Goal: Information Seeking & Learning: Find specific page/section

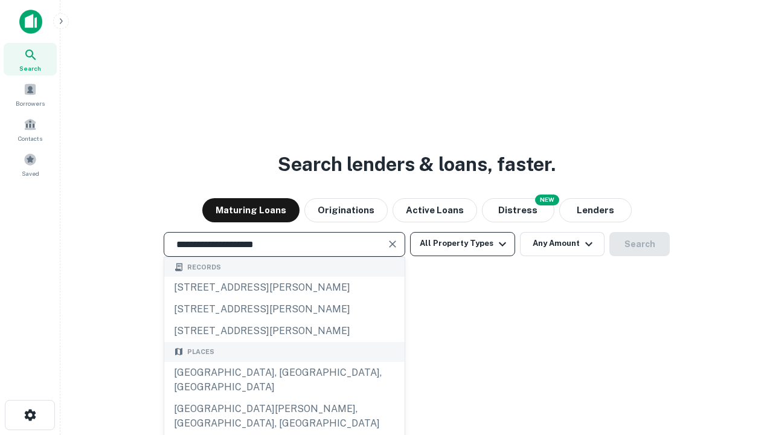
click at [284, 398] on div "[GEOGRAPHIC_DATA], [GEOGRAPHIC_DATA], [GEOGRAPHIC_DATA]" at bounding box center [284, 380] width 240 height 36
type input "**********"
click at [463, 243] on button "All Property Types" at bounding box center [462, 244] width 105 height 24
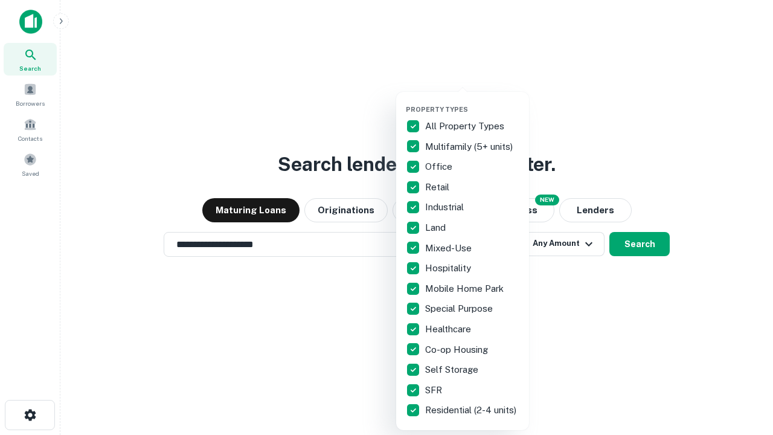
click at [472, 101] on button "button" at bounding box center [472, 101] width 133 height 1
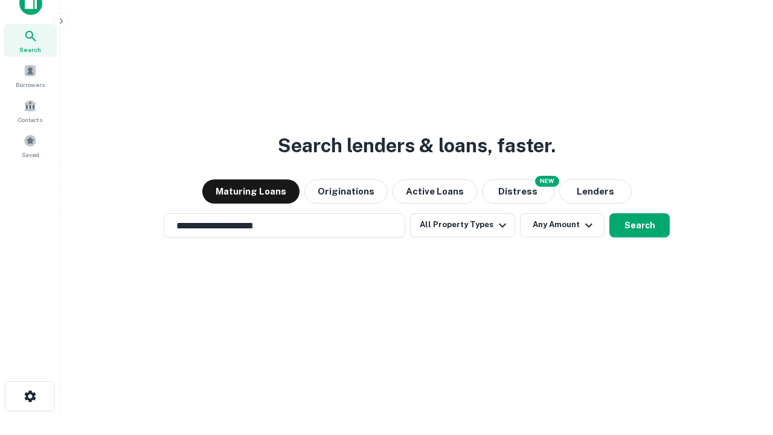
scroll to position [7, 146]
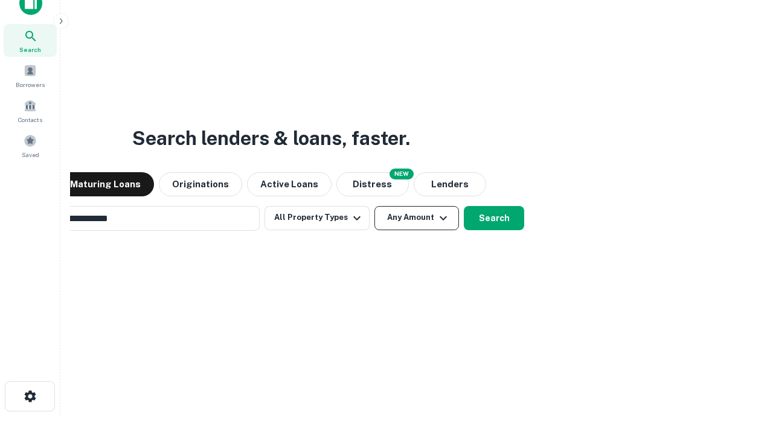
click at [374, 206] on button "Any Amount" at bounding box center [416, 218] width 85 height 24
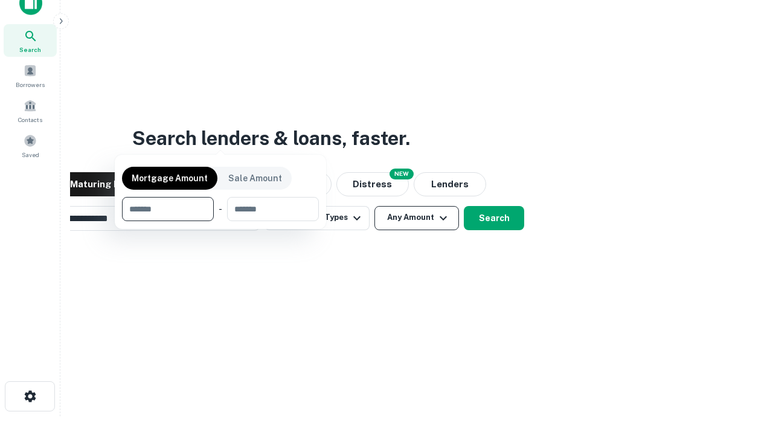
scroll to position [19, 0]
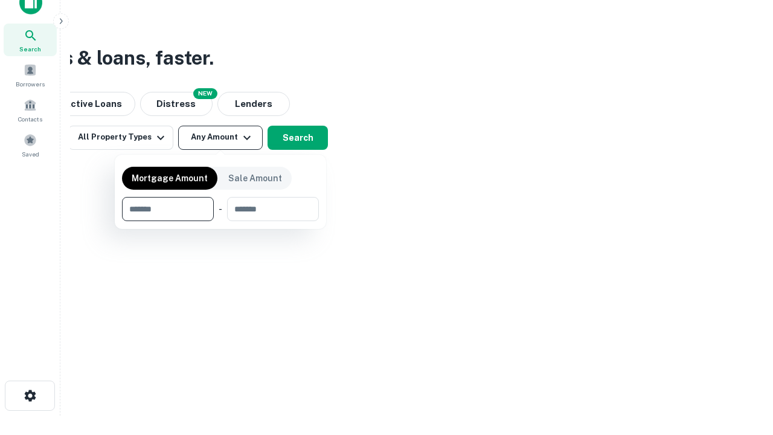
type input "*******"
click at [220, 221] on button "button" at bounding box center [220, 221] width 197 height 1
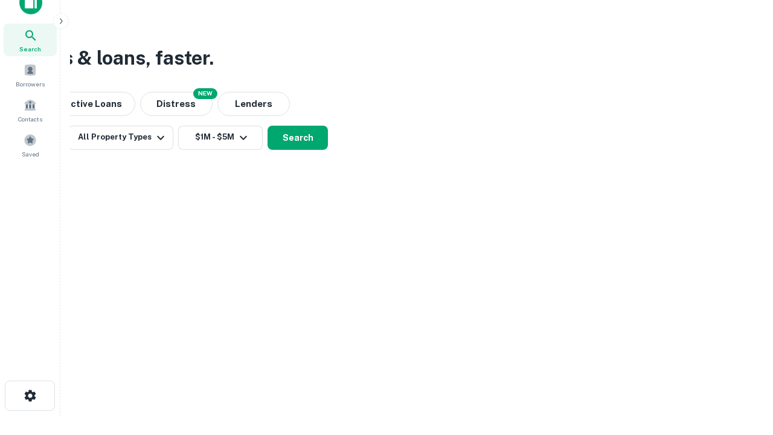
scroll to position [7, 223]
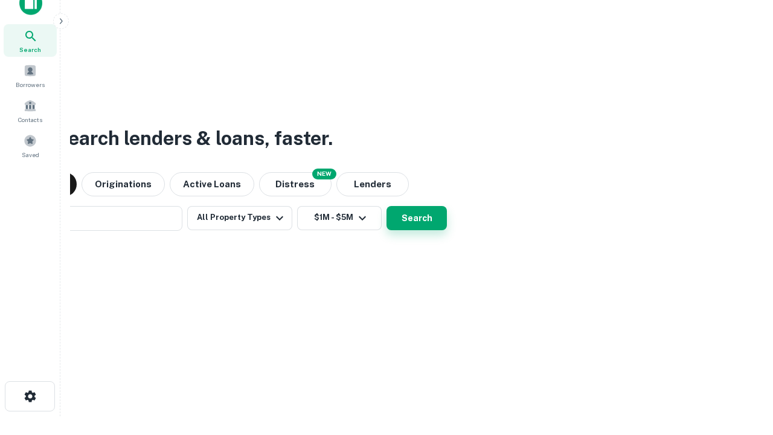
click at [387, 206] on button "Search" at bounding box center [417, 218] width 60 height 24
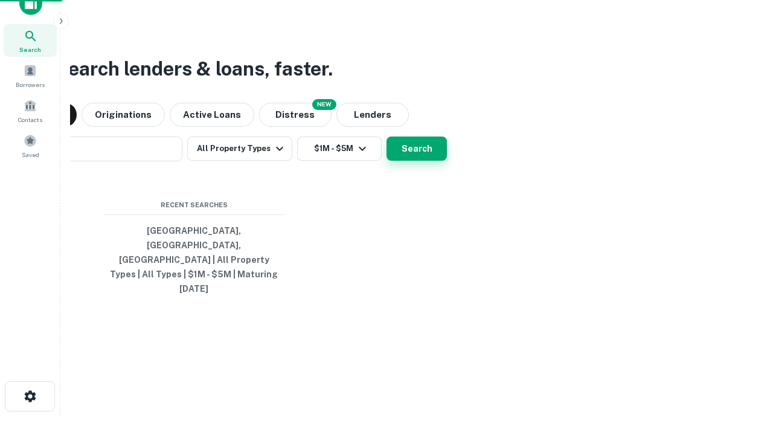
scroll to position [32, 342]
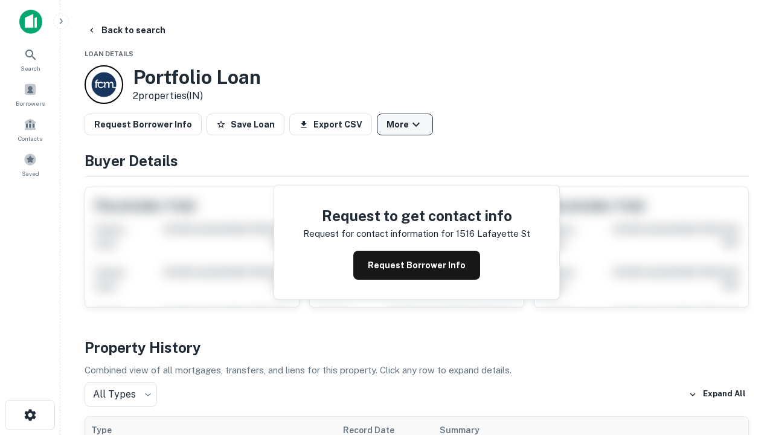
click at [405, 124] on button "More" at bounding box center [405, 125] width 56 height 22
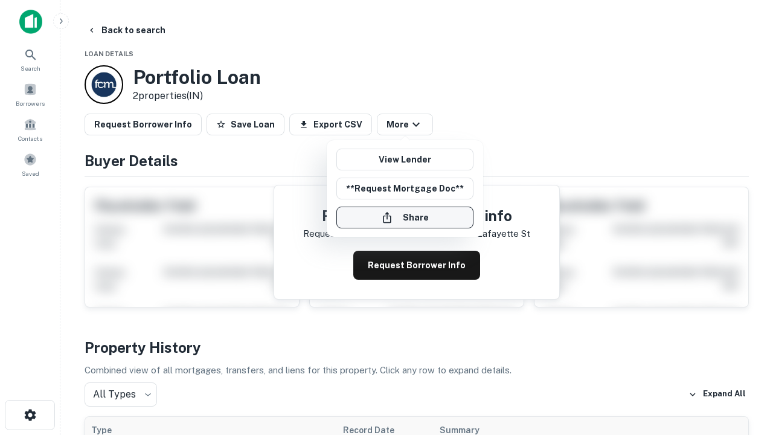
click at [405, 217] on button "Share" at bounding box center [404, 218] width 137 height 22
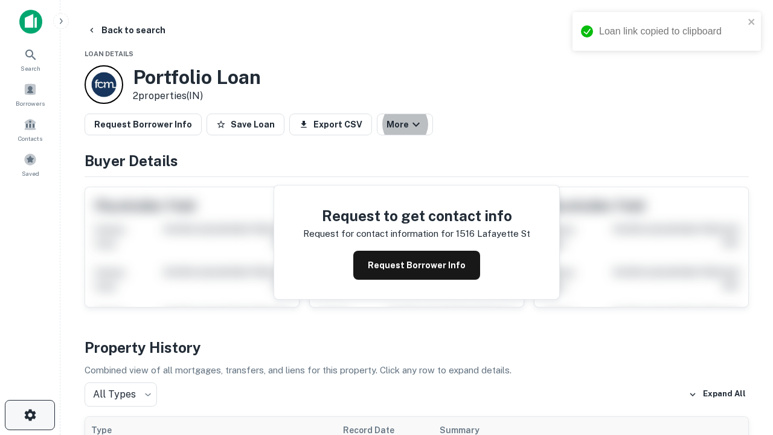
click at [30, 415] on icon "button" at bounding box center [30, 415] width 14 height 14
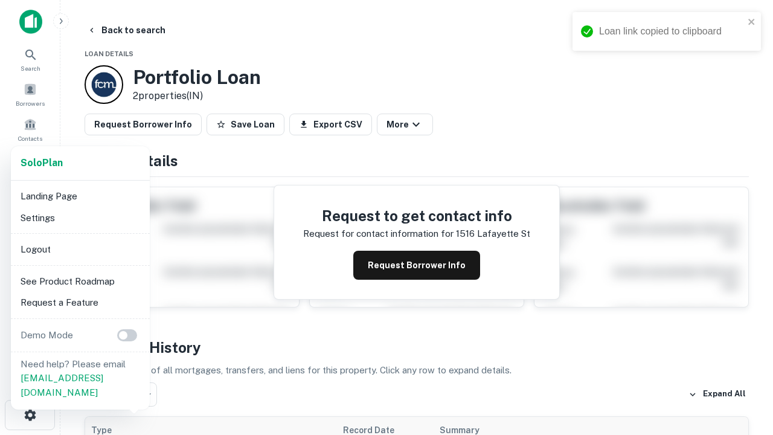
click at [80, 249] on li "Logout" at bounding box center [80, 250] width 129 height 22
